Goal: Navigation & Orientation: Understand site structure

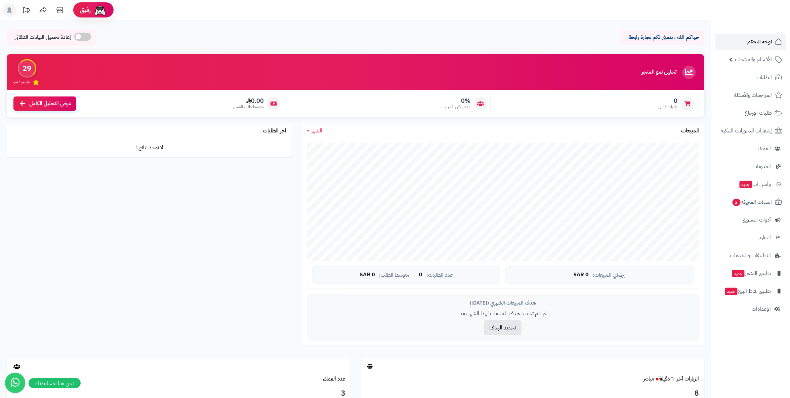
click at [757, 38] on span "لوحة التحكم" at bounding box center [760, 41] width 25 height 9
click at [753, 201] on span "السلات المتروكة 1" at bounding box center [752, 201] width 41 height 9
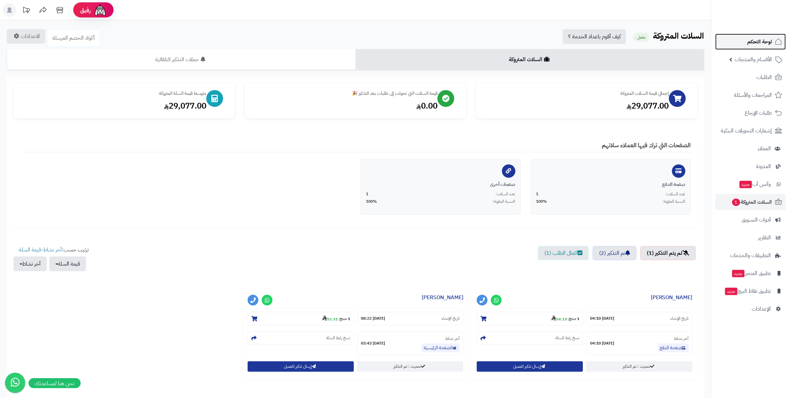
click at [761, 40] on span "لوحة التحكم" at bounding box center [760, 41] width 25 height 9
